Goal: Information Seeking & Learning: Learn about a topic

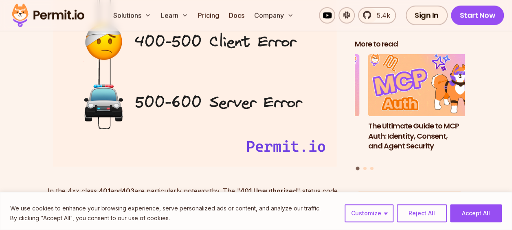
scroll to position [1016, 0]
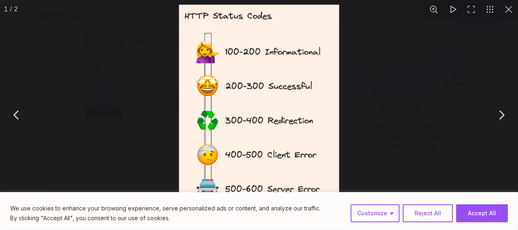
drag, startPoint x: 501, startPoint y: 114, endPoint x: 498, endPoint y: 97, distance: 17.4
click at [501, 115] on button "You can close this modal content with the ESC key" at bounding box center [501, 115] width 20 height 20
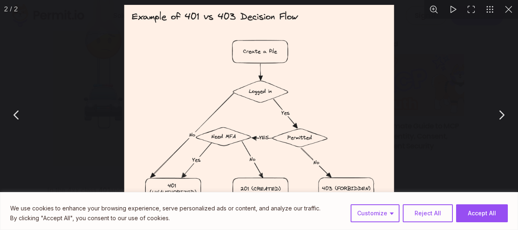
click at [503, 12] on button "You can close this modal content with the ESC key" at bounding box center [508, 9] width 19 height 19
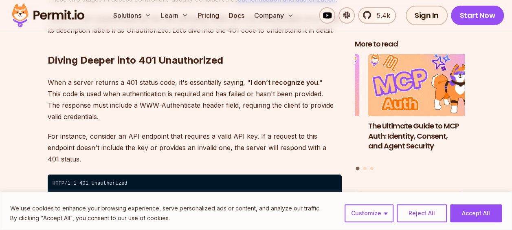
scroll to position [1240, 0]
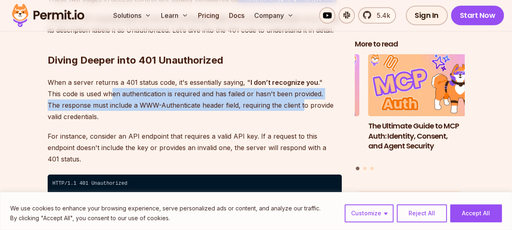
drag, startPoint x: 112, startPoint y: 97, endPoint x: 303, endPoint y: 105, distance: 190.6
click at [303, 105] on p "When a server returns a 401 status code, it's essentially saying, " I don’t rec…" at bounding box center [195, 100] width 294 height 46
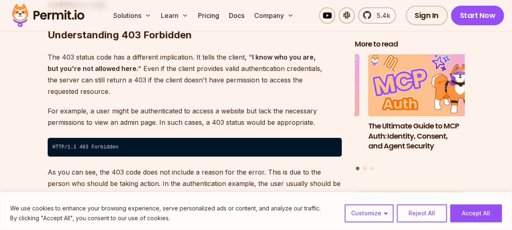
scroll to position [1555, 0]
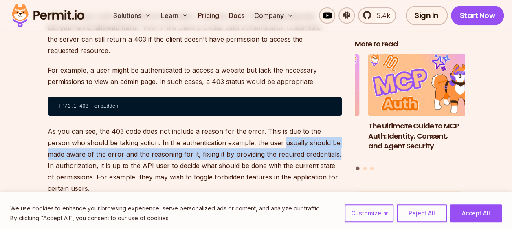
drag, startPoint x: 260, startPoint y: 124, endPoint x: 319, endPoint y: 131, distance: 58.7
click at [319, 131] on p "As you can see, the 403 code does not include a reason for the error. This is d…" at bounding box center [195, 159] width 294 height 68
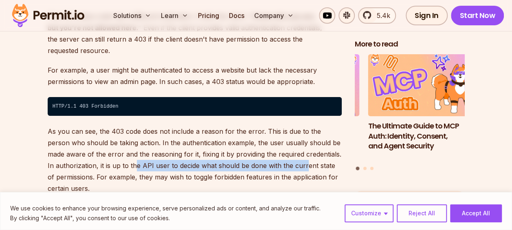
drag, startPoint x: 125, startPoint y: 142, endPoint x: 297, endPoint y: 142, distance: 172.1
click at [297, 142] on p "As you can see, the 403 code does not include a reason for the error. This is d…" at bounding box center [195, 159] width 294 height 68
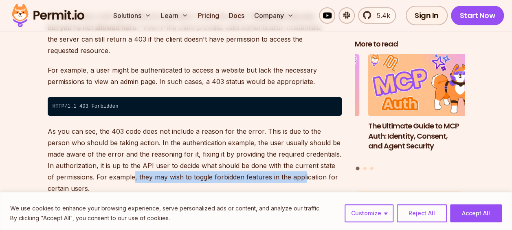
drag, startPoint x: 124, startPoint y: 155, endPoint x: 295, endPoint y: 155, distance: 171.3
click at [295, 155] on p "As you can see, the 403 code does not include a reason for the error. This is d…" at bounding box center [195, 159] width 294 height 68
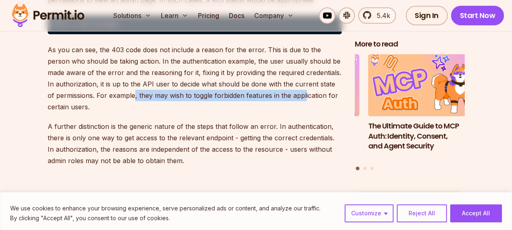
scroll to position [1677, 0]
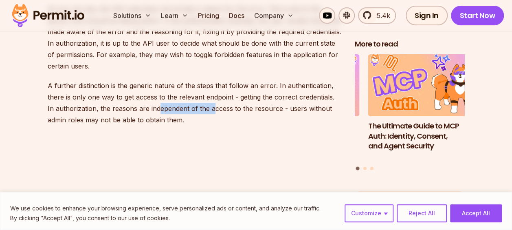
drag, startPoint x: 150, startPoint y: 87, endPoint x: 214, endPoint y: 87, distance: 63.9
click at [214, 87] on p "A further distinction is the generic nature of the steps that follow an error. …" at bounding box center [195, 103] width 294 height 46
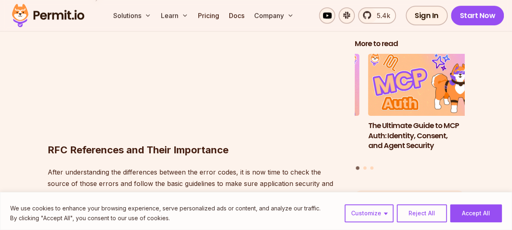
scroll to position [1016, 0]
